Goal: Task Accomplishment & Management: Manage account settings

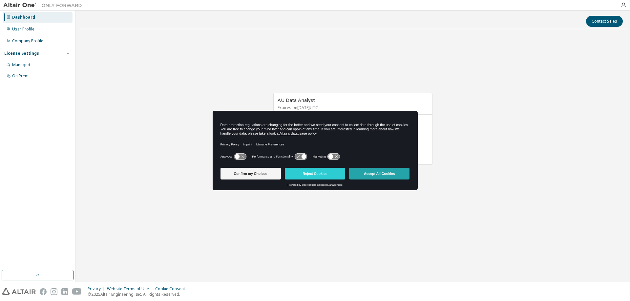
click at [391, 171] on button "Accept All Cookies" at bounding box center [379, 174] width 60 height 12
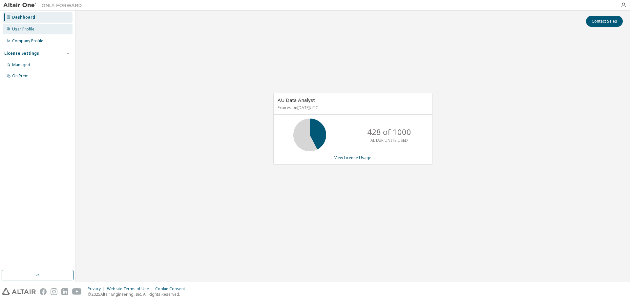
click at [30, 29] on div "User Profile" at bounding box center [23, 29] width 22 height 5
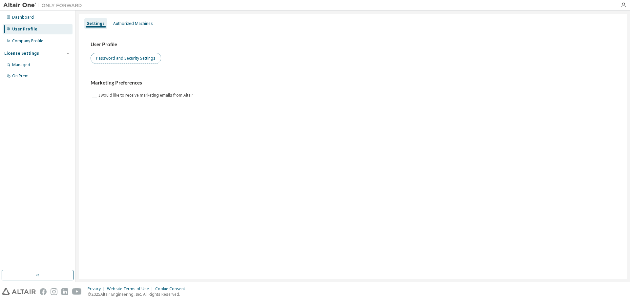
click at [128, 59] on button "Password and Security Settings" at bounding box center [125, 58] width 70 height 11
